Goal: Task Accomplishment & Management: Complete application form

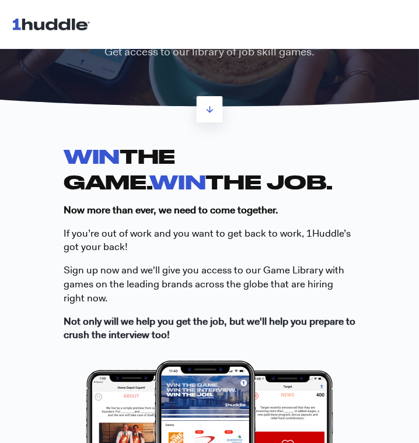
scroll to position [91, 0]
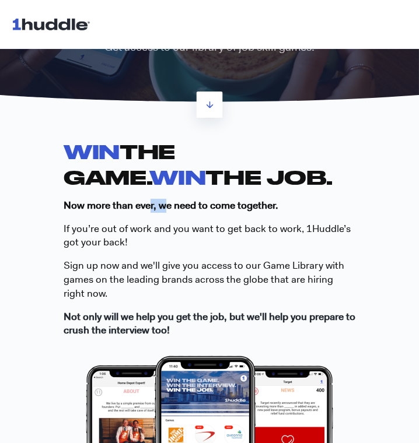
drag, startPoint x: 154, startPoint y: 203, endPoint x: 238, endPoint y: 241, distance: 92.1
click at [184, 213] on span "WIN THE GAME. WIN THE JOB. Now more than ever, we need to come together. If you…" at bounding box center [209, 238] width 291 height 199
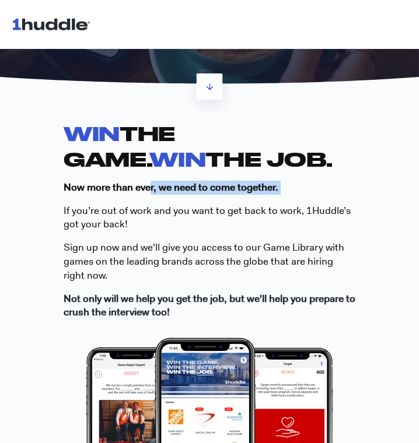
scroll to position [110, 0]
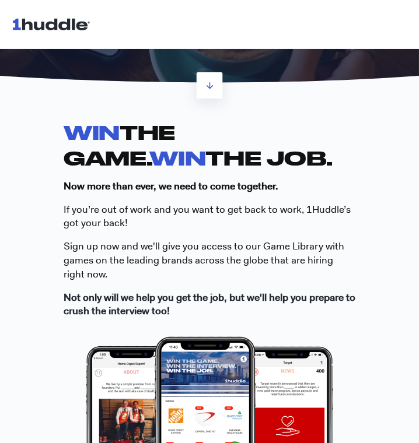
click at [248, 305] on p "Not only will we help you get the job, but we'll help you prepare to crush the …" at bounding box center [209, 305] width 291 height 28
drag, startPoint x: 248, startPoint y: 305, endPoint x: 158, endPoint y: 210, distance: 131.1
click at [158, 211] on span "WIN THE GAME. WIN THE JOB. Now more than ever, we need to come together. If you…" at bounding box center [209, 218] width 291 height 199
click at [158, 210] on span "If you’re out of work and you want to get back to work, 1Huddle’s got your back!" at bounding box center [207, 216] width 287 height 27
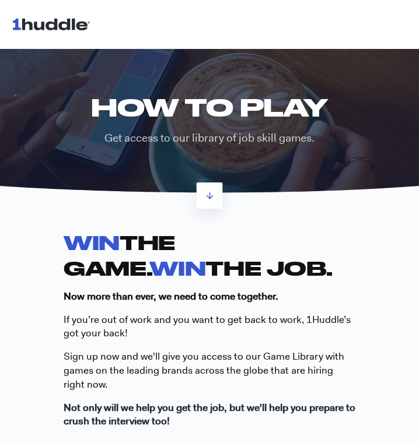
scroll to position [0, 0]
click at [212, 198] on icon at bounding box center [210, 196] width 10 height 10
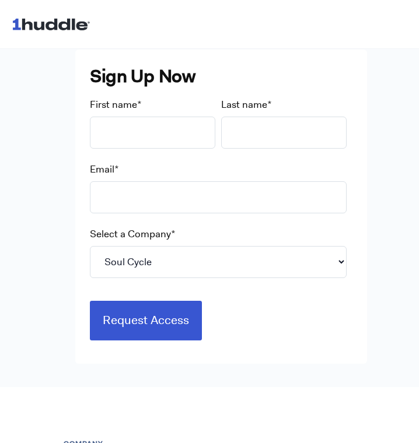
scroll to position [649, 0]
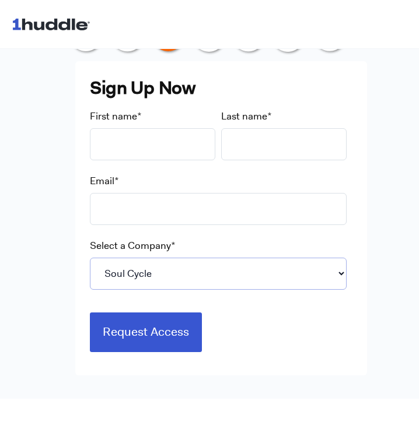
select select "Starbucks"
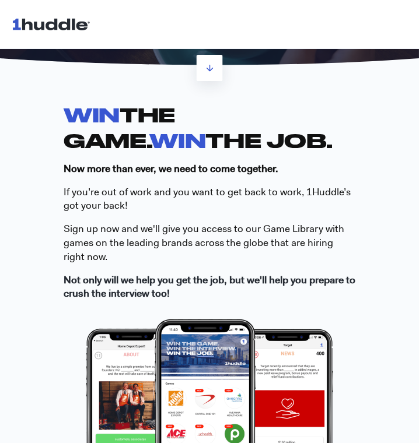
scroll to position [128, 0]
drag, startPoint x: 124, startPoint y: 277, endPoint x: 264, endPoint y: 271, distance: 140.0
click at [264, 273] on strong "Not only will we help you get the job, but we'll help you prepare to crush the …" at bounding box center [209, 286] width 291 height 27
drag, startPoint x: 267, startPoint y: 287, endPoint x: 192, endPoint y: 228, distance: 95.0
click at [192, 228] on span "WIN THE GAME. WIN THE JOB. Now more than ever, we need to come together. If you…" at bounding box center [209, 201] width 291 height 199
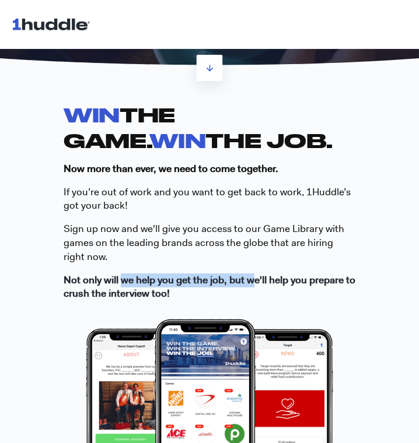
click at [192, 228] on span "ign up now and we'll give you access to our Game Library with games on the lead…" at bounding box center [204, 242] width 280 height 41
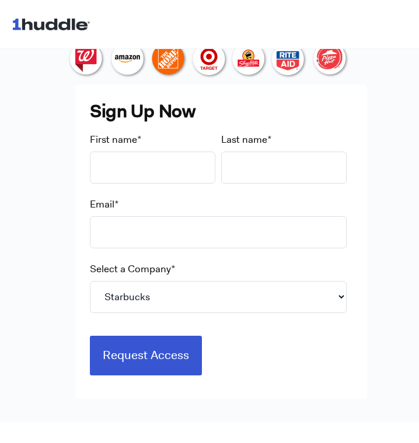
scroll to position [628, 0]
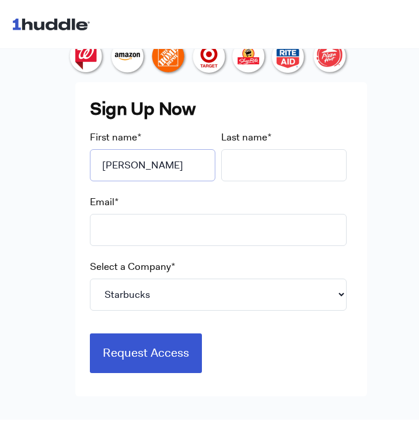
type input "[PERSON_NAME]"
type input "Kae"
type input "j"
